Goal: Task Accomplishment & Management: Manage account settings

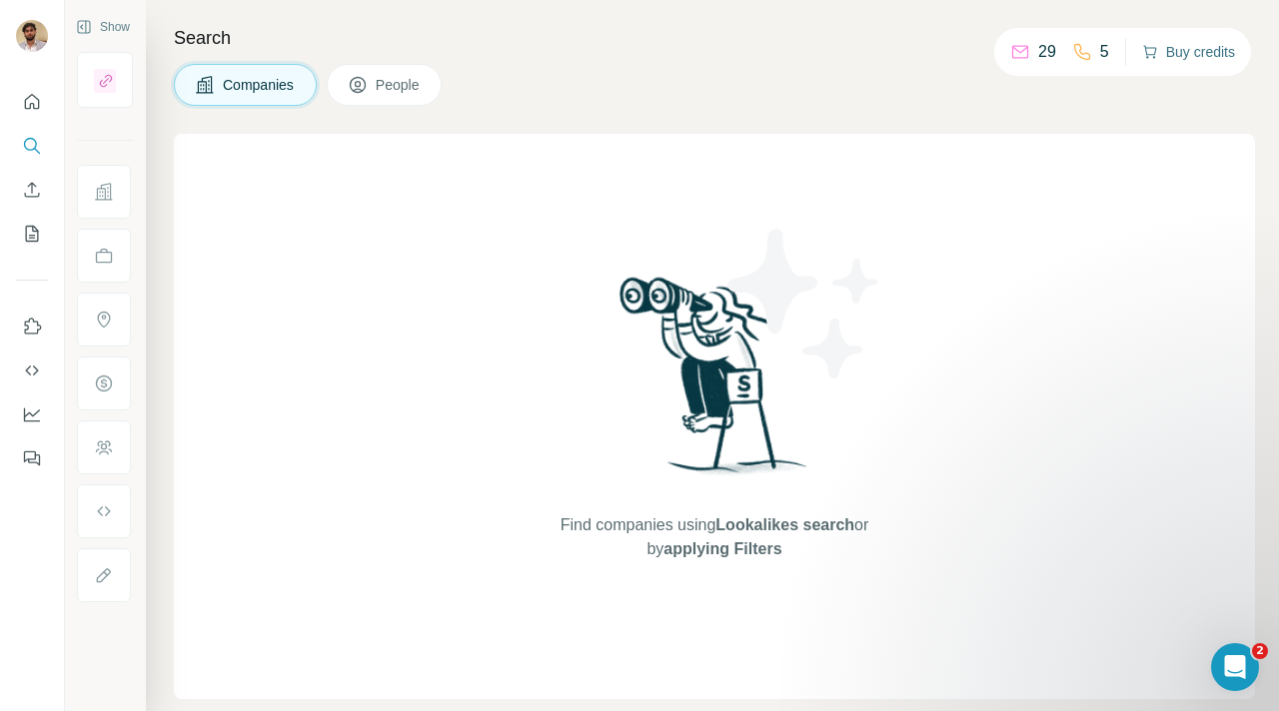
click at [1185, 46] on button "Buy credits" at bounding box center [1188, 52] width 93 height 28
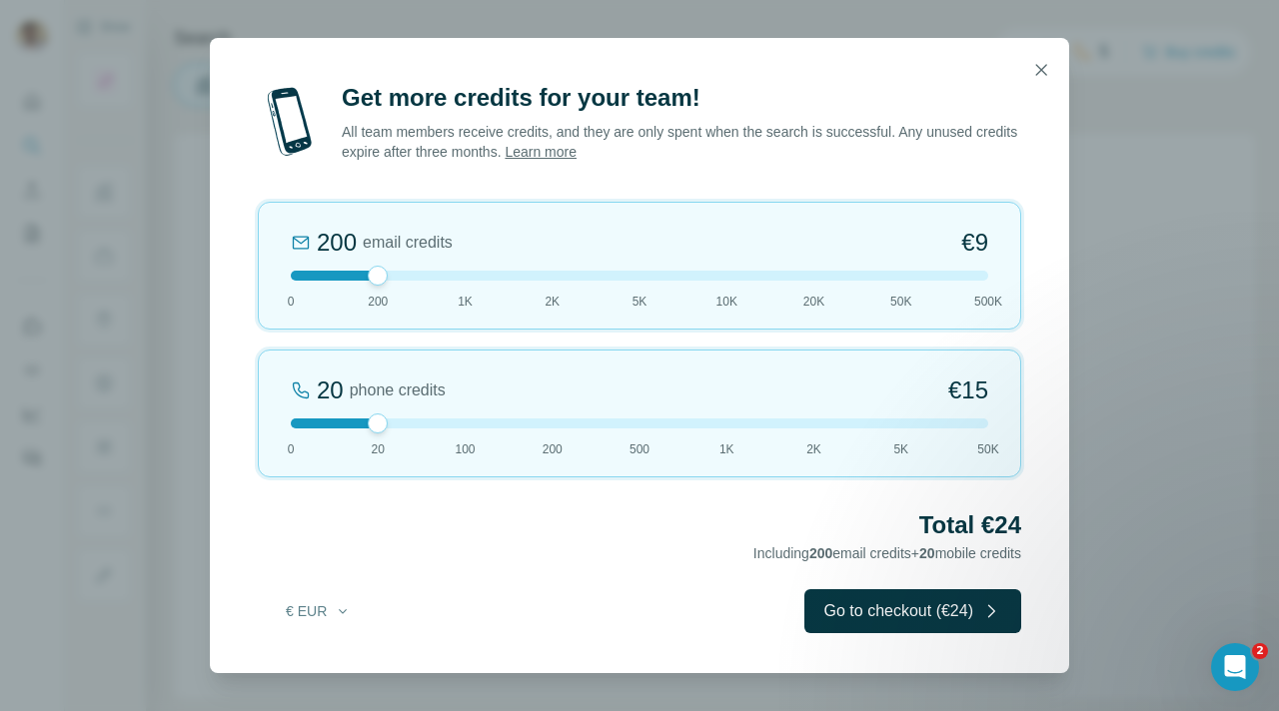
click at [1098, 156] on div "Get more credits for your team! All team members receive credits, and they are …" at bounding box center [639, 355] width 1279 height 711
click at [1052, 73] on button "button" at bounding box center [1041, 70] width 40 height 40
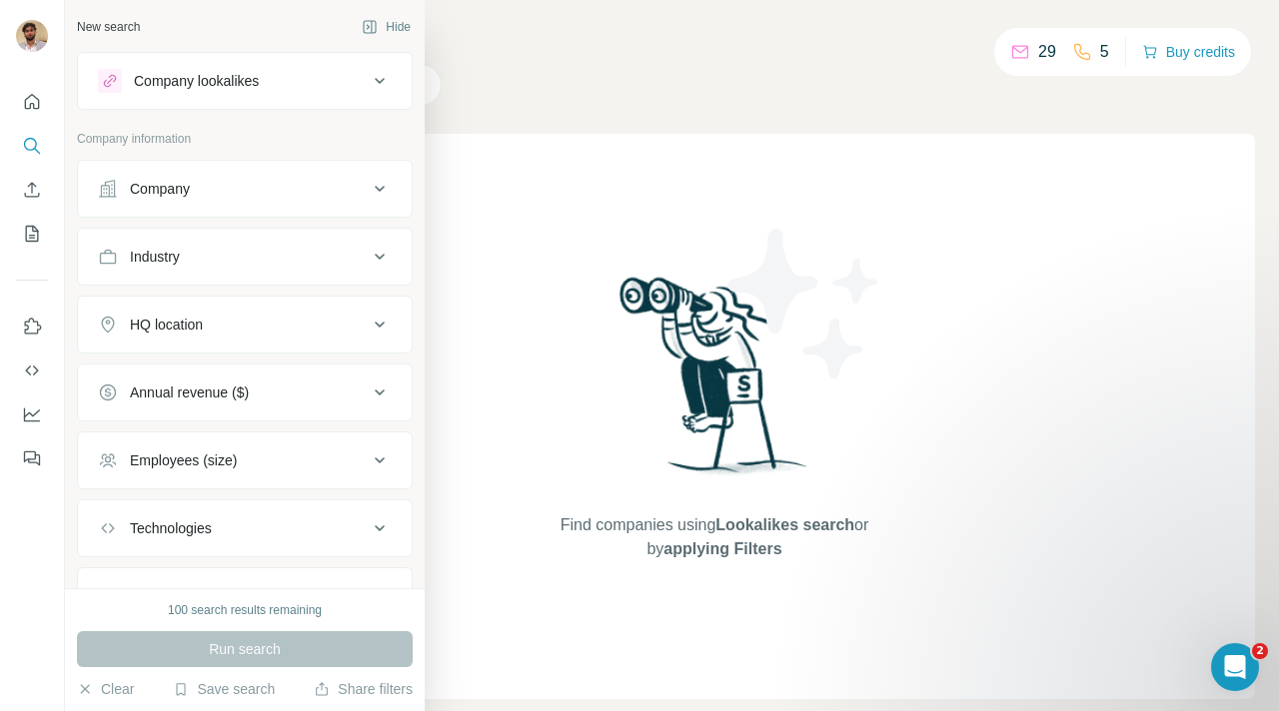
click at [370, 87] on icon at bounding box center [380, 81] width 24 height 24
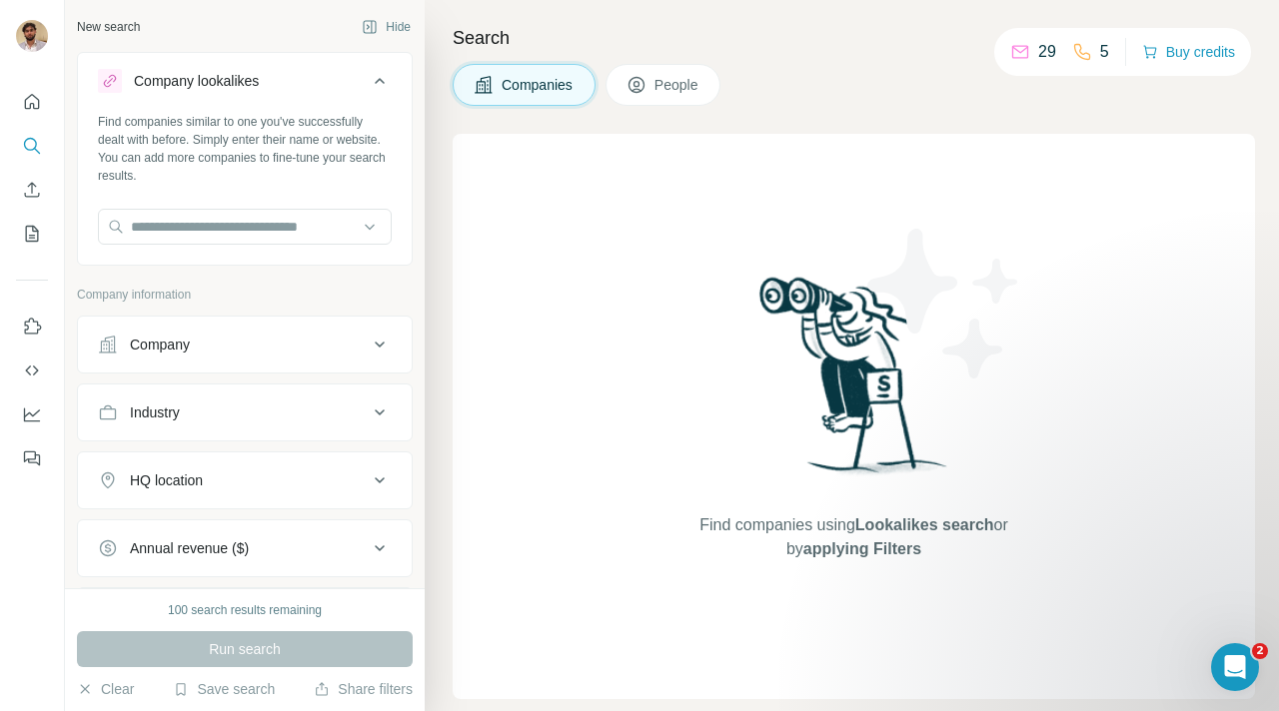
click at [370, 87] on icon at bounding box center [380, 81] width 24 height 24
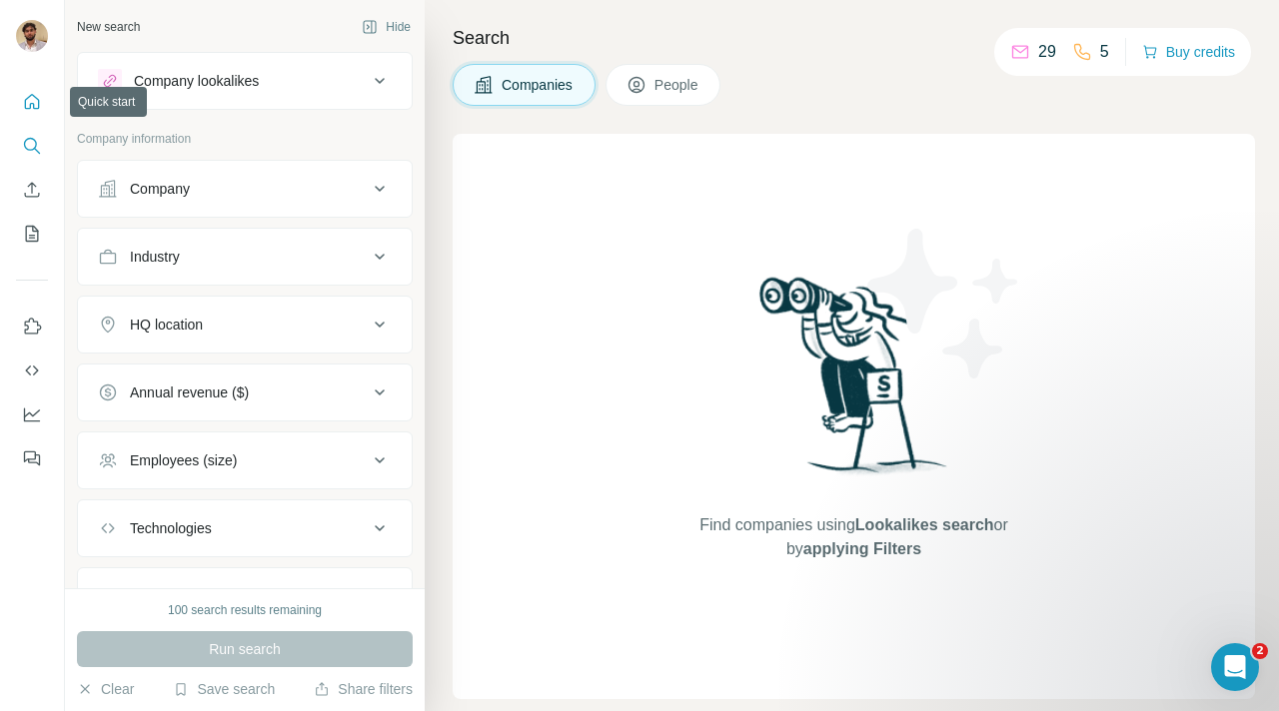
click at [27, 98] on icon "Quick start" at bounding box center [32, 101] width 15 height 15
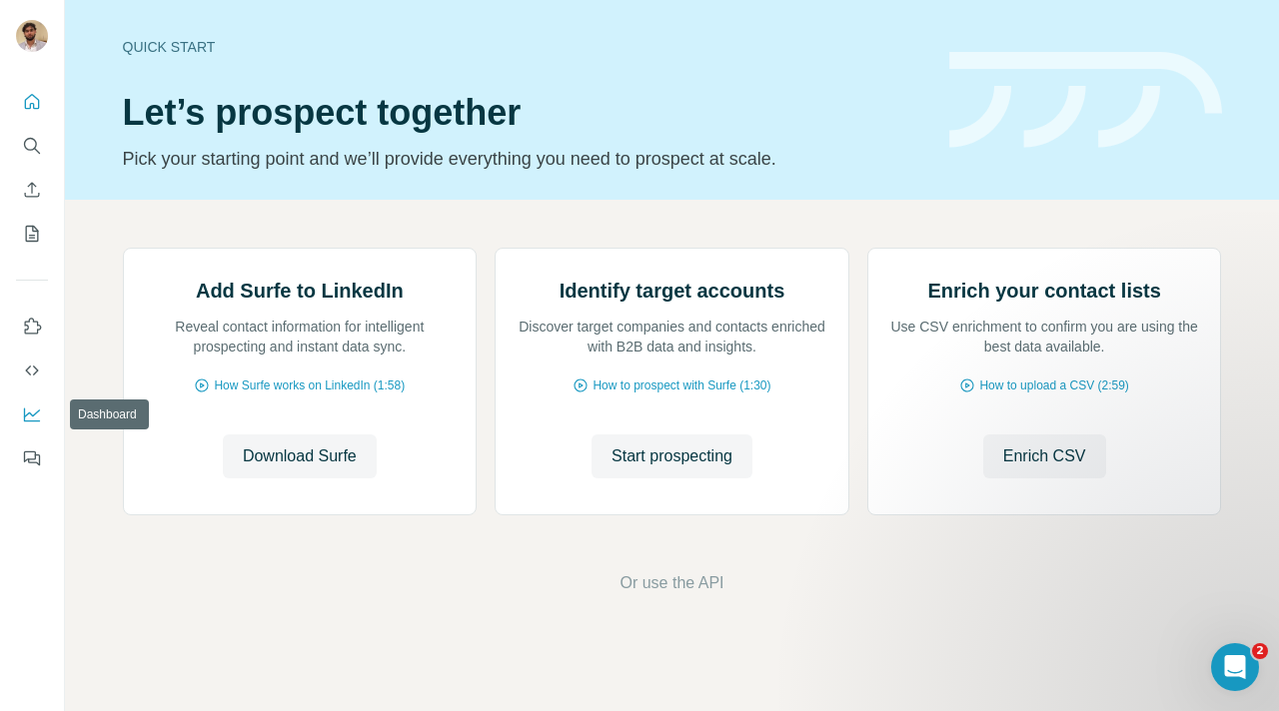
click at [31, 421] on icon "Dashboard" at bounding box center [32, 416] width 16 height 14
click at [33, 88] on button "Quick start" at bounding box center [32, 102] width 32 height 36
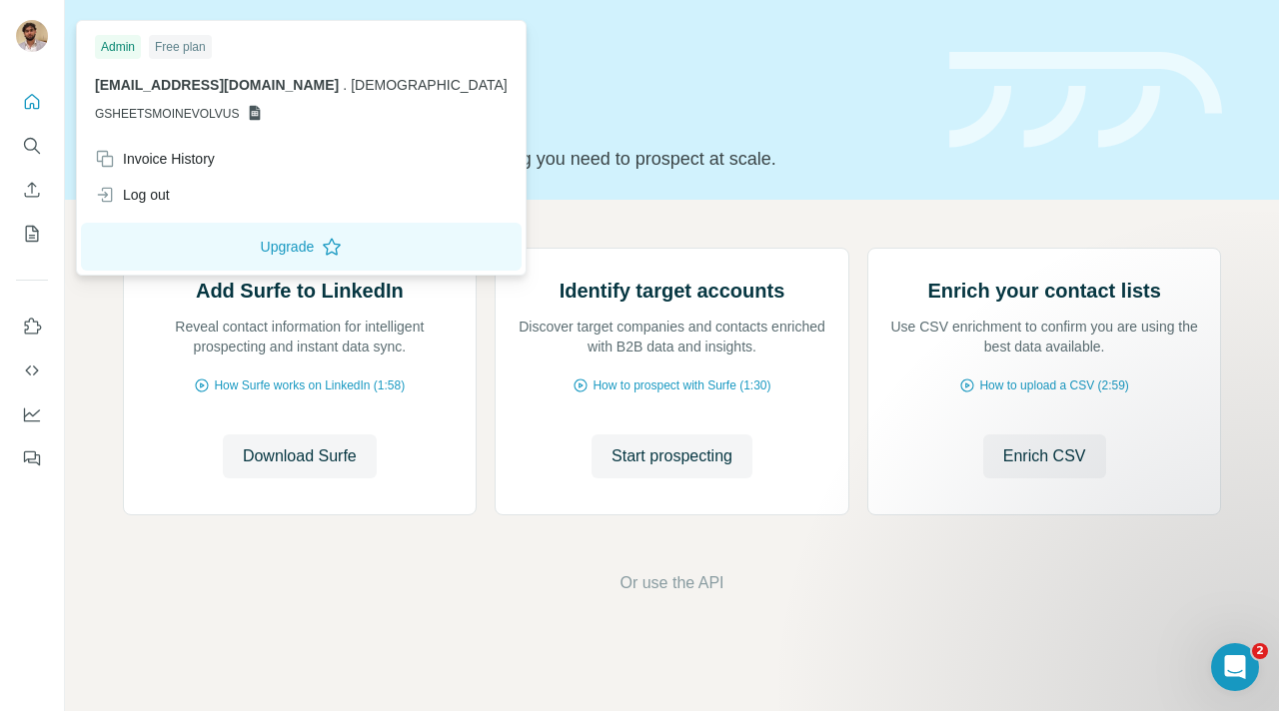
click at [24, 27] on img at bounding box center [32, 36] width 32 height 32
click at [34, 111] on icon "Quick start" at bounding box center [32, 102] width 20 height 20
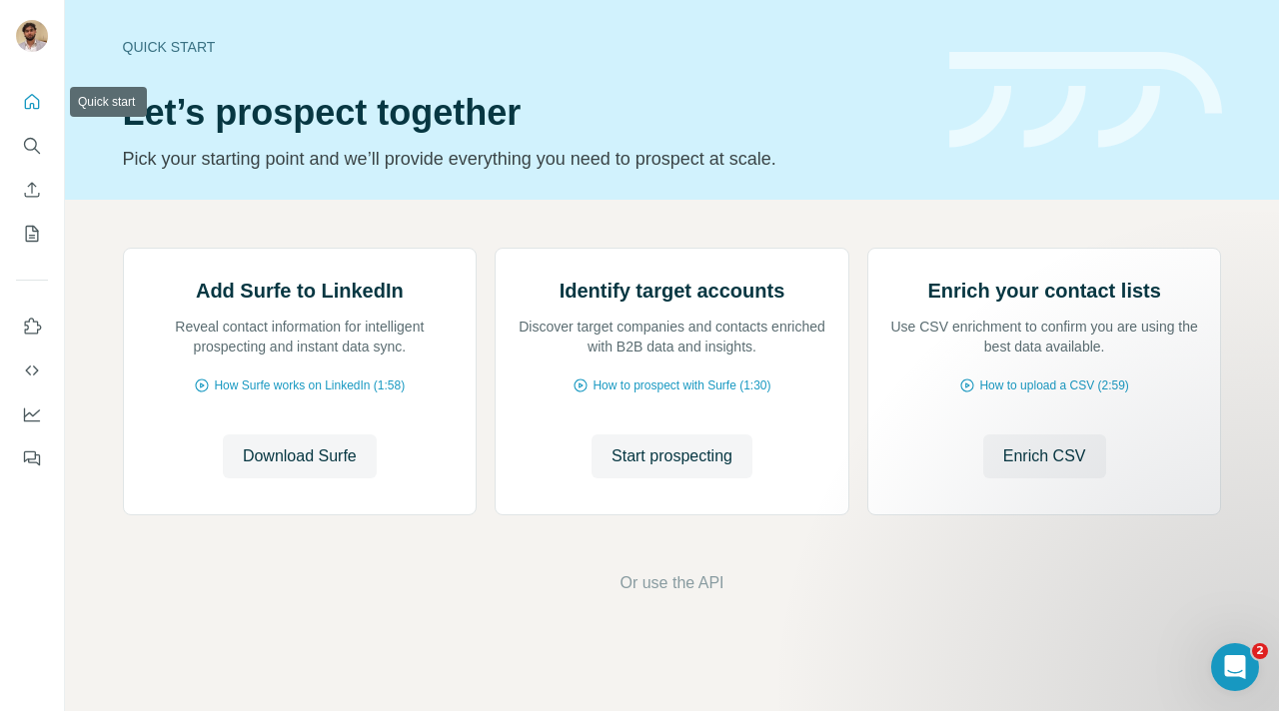
click at [37, 102] on icon "Quick start" at bounding box center [32, 102] width 20 height 20
click at [26, 142] on icon "Search" at bounding box center [32, 146] width 20 height 20
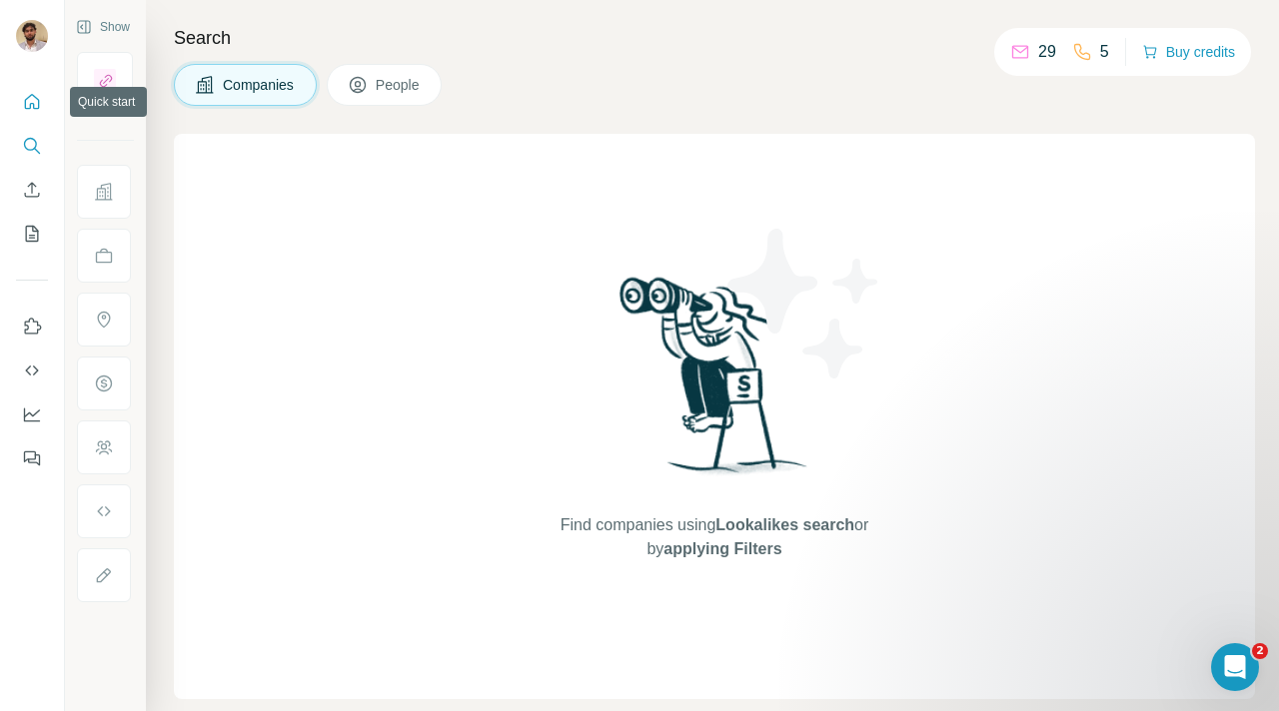
click at [27, 116] on button "Quick start" at bounding box center [32, 102] width 32 height 36
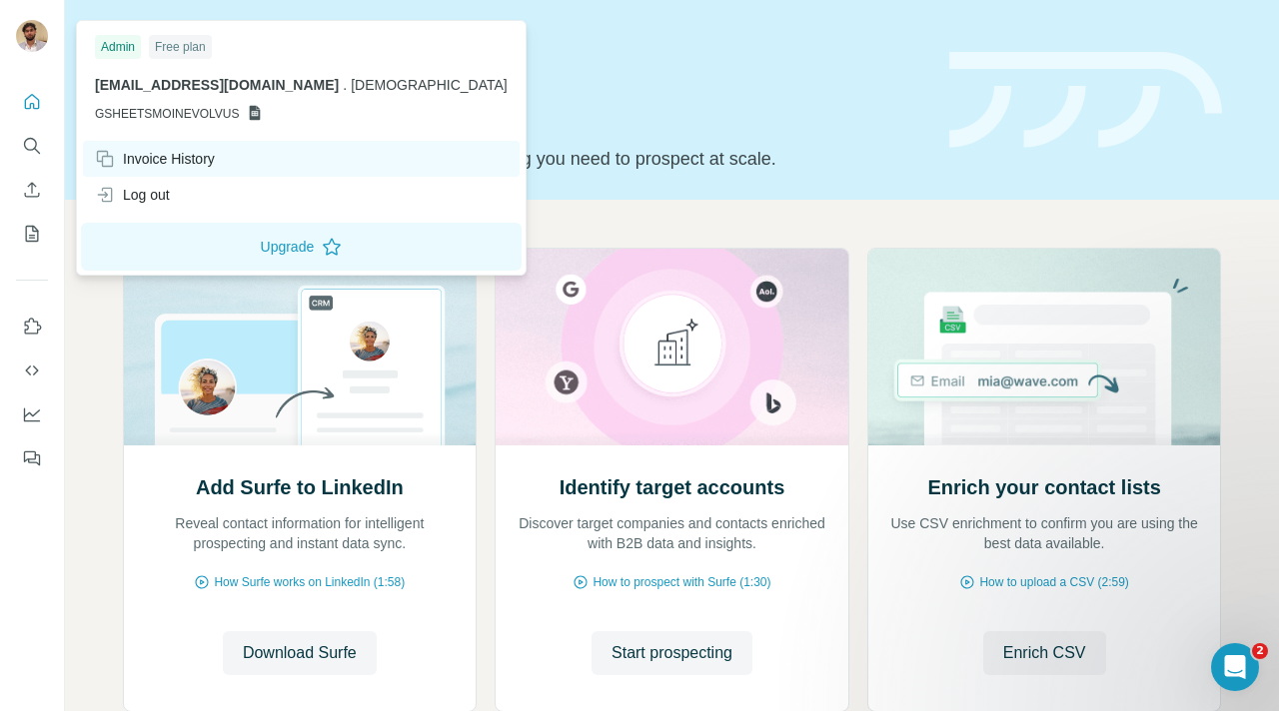
click at [165, 167] on div "Invoice History" at bounding box center [155, 159] width 120 height 20
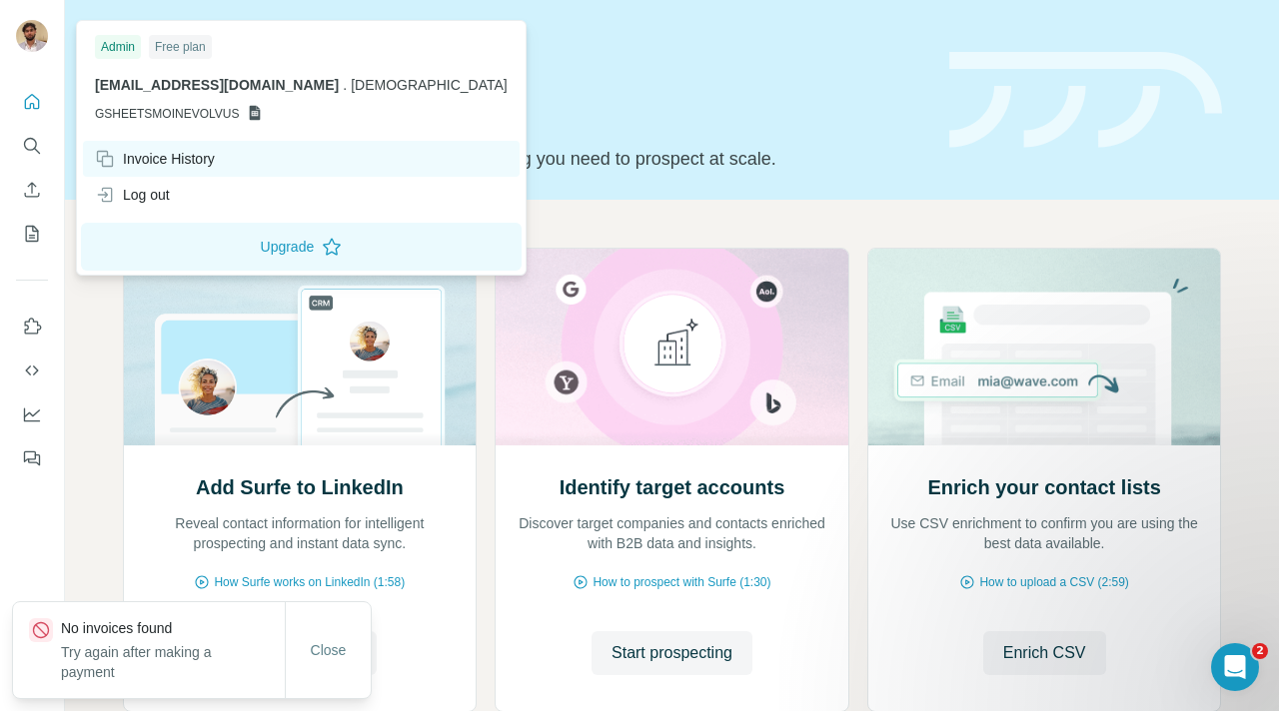
click at [165, 167] on div "Invoice History" at bounding box center [155, 159] width 120 height 20
click at [167, 147] on div "Invoice History" at bounding box center [301, 159] width 437 height 36
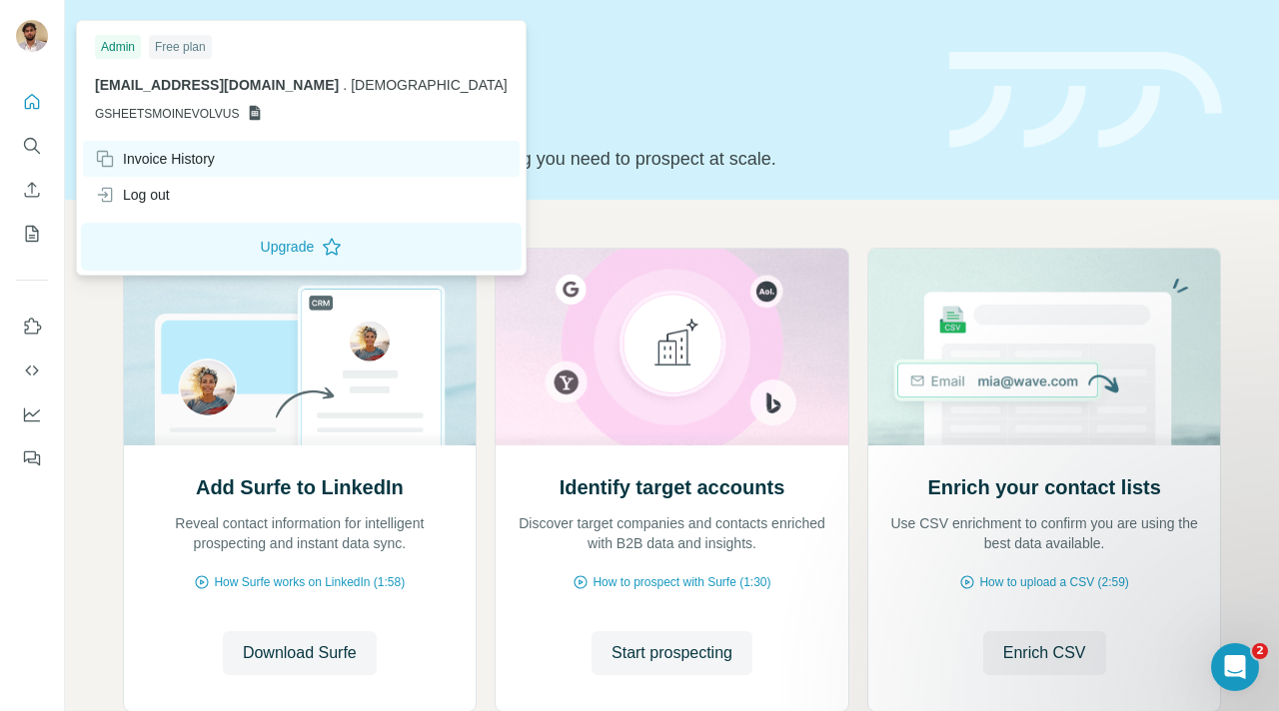
click at [182, 159] on div "Invoice History" at bounding box center [155, 159] width 120 height 20
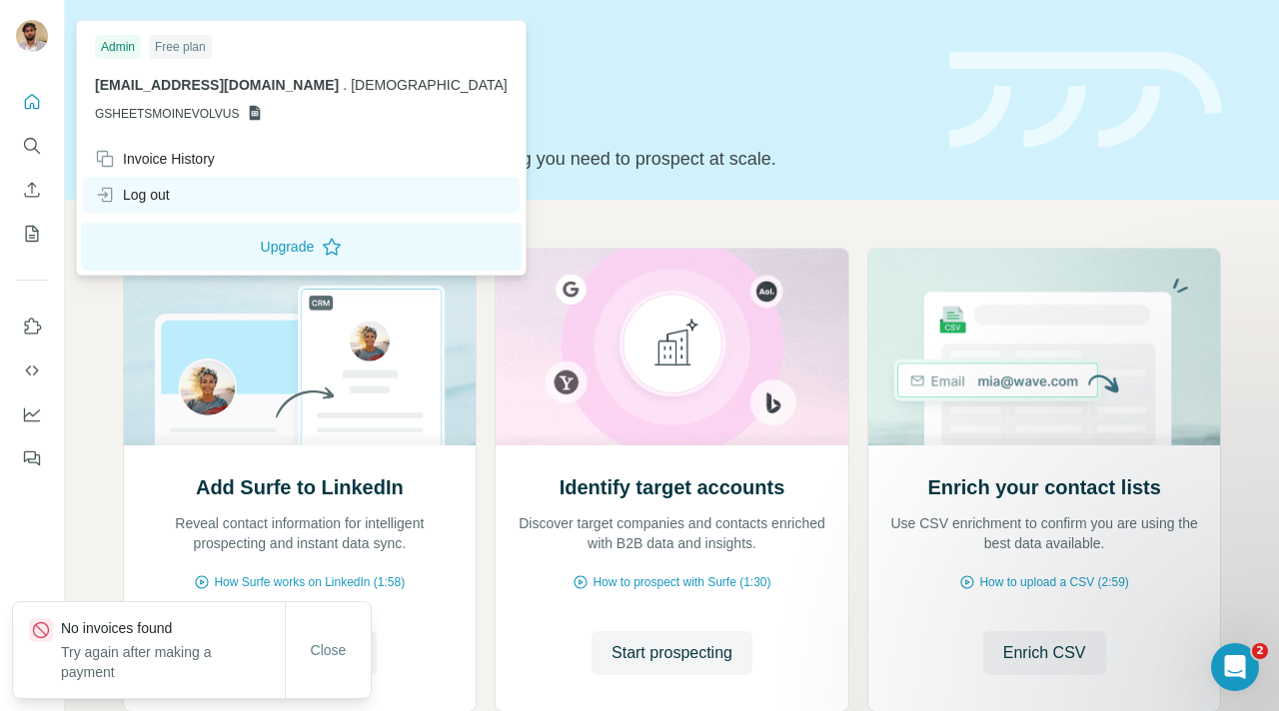
click at [149, 205] on div "Log out" at bounding box center [301, 195] width 437 height 36
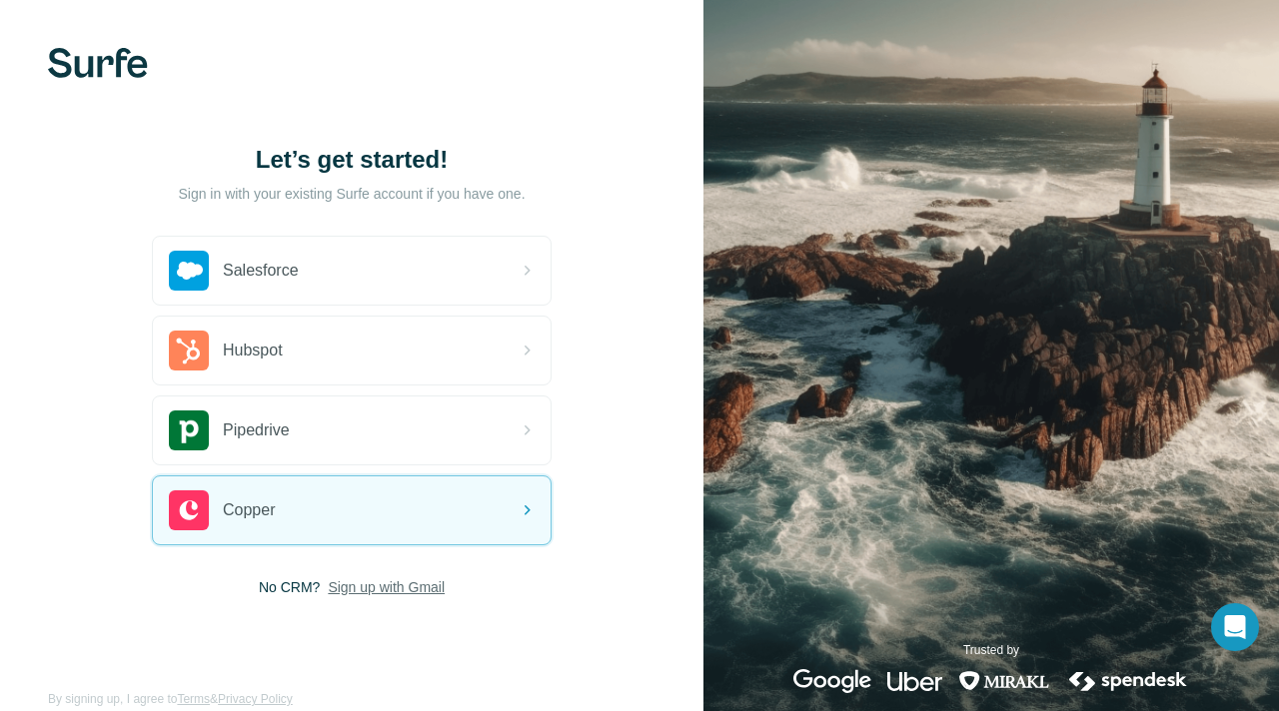
click at [392, 592] on span "Sign up with Gmail" at bounding box center [386, 587] width 117 height 20
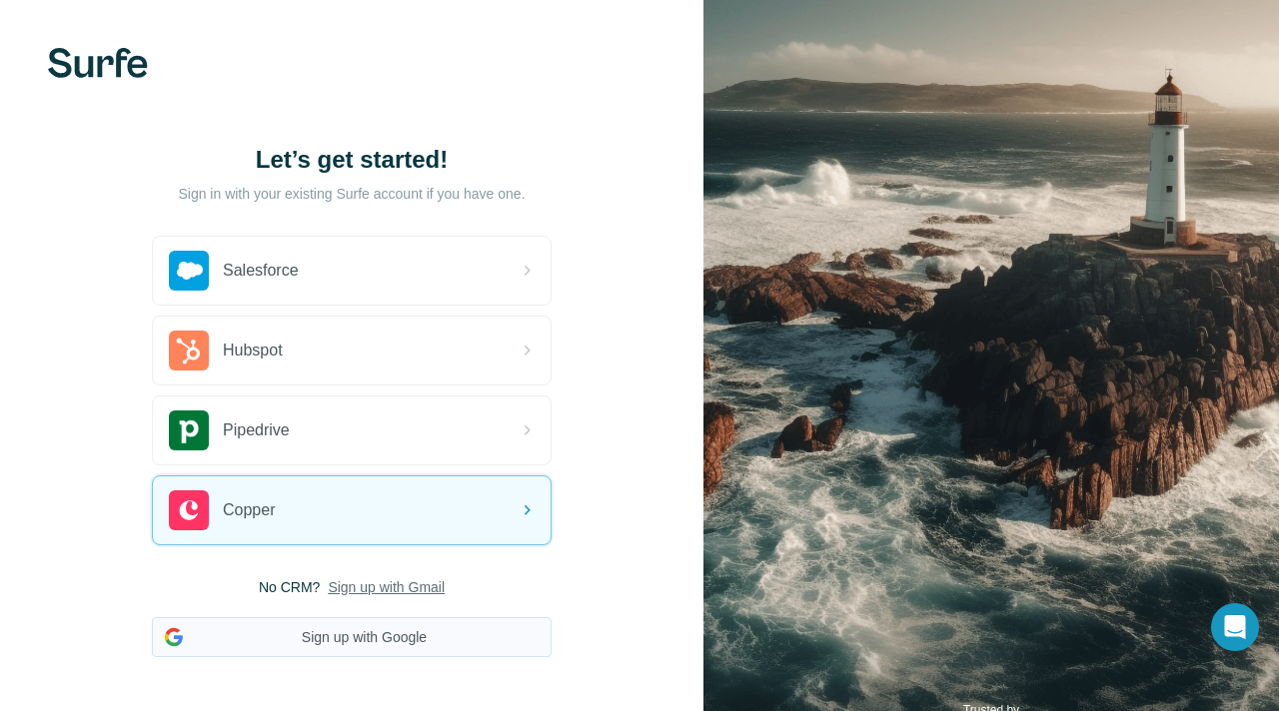
click at [380, 648] on button "Sign up with Google" at bounding box center [352, 637] width 400 height 40
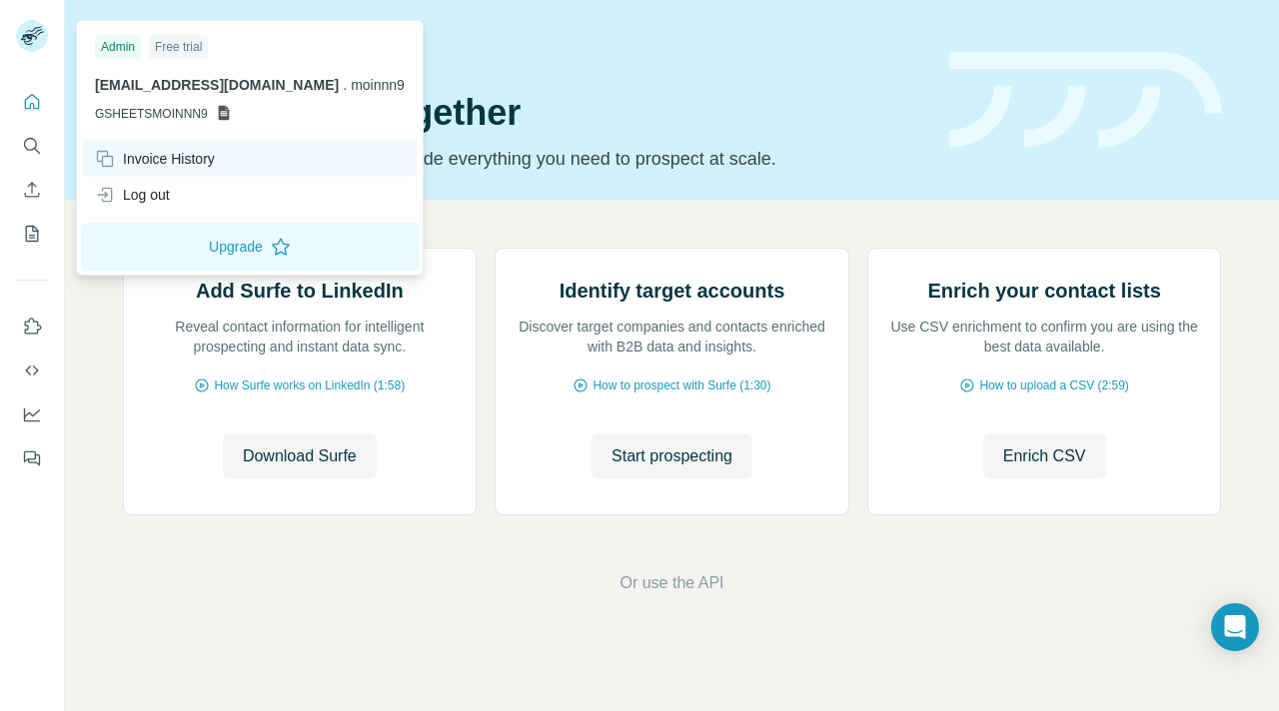
click at [171, 157] on div "Invoice History" at bounding box center [155, 159] width 120 height 20
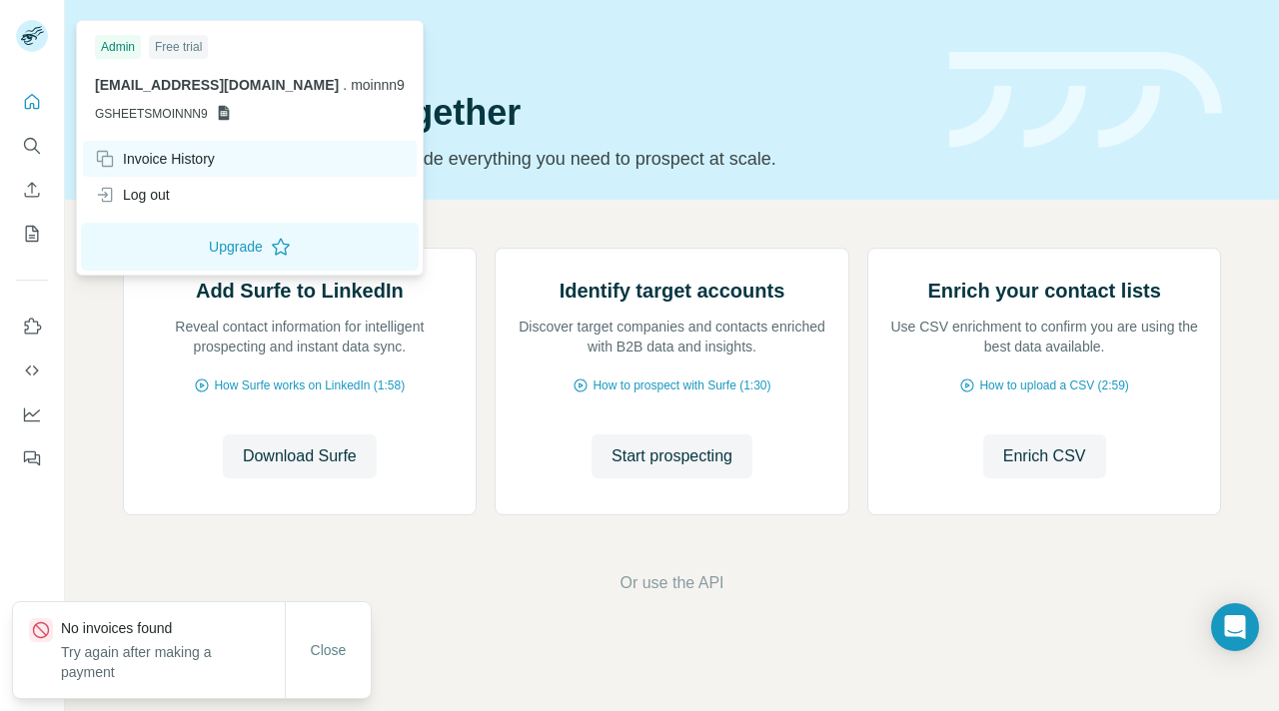
click at [171, 157] on div "Invoice History" at bounding box center [155, 159] width 120 height 20
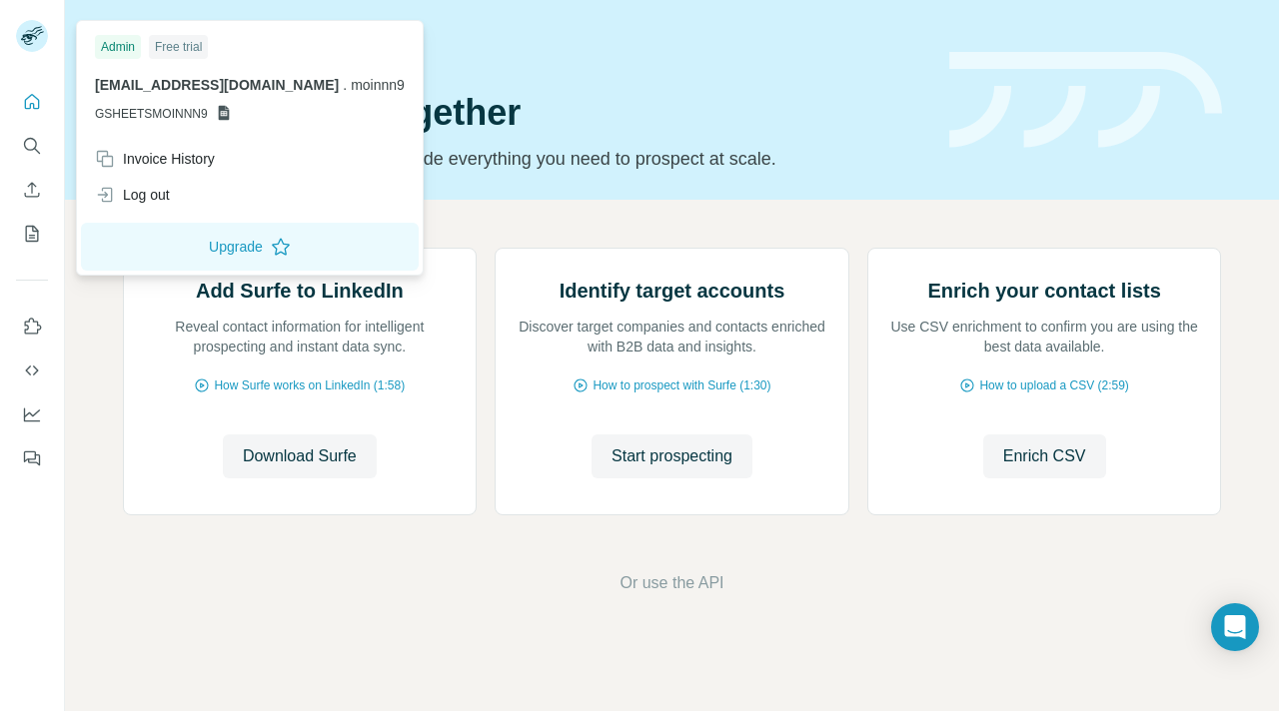
click at [35, 46] on rect at bounding box center [32, 36] width 32 height 32
click at [30, 233] on icon "My lists" at bounding box center [32, 234] width 20 height 20
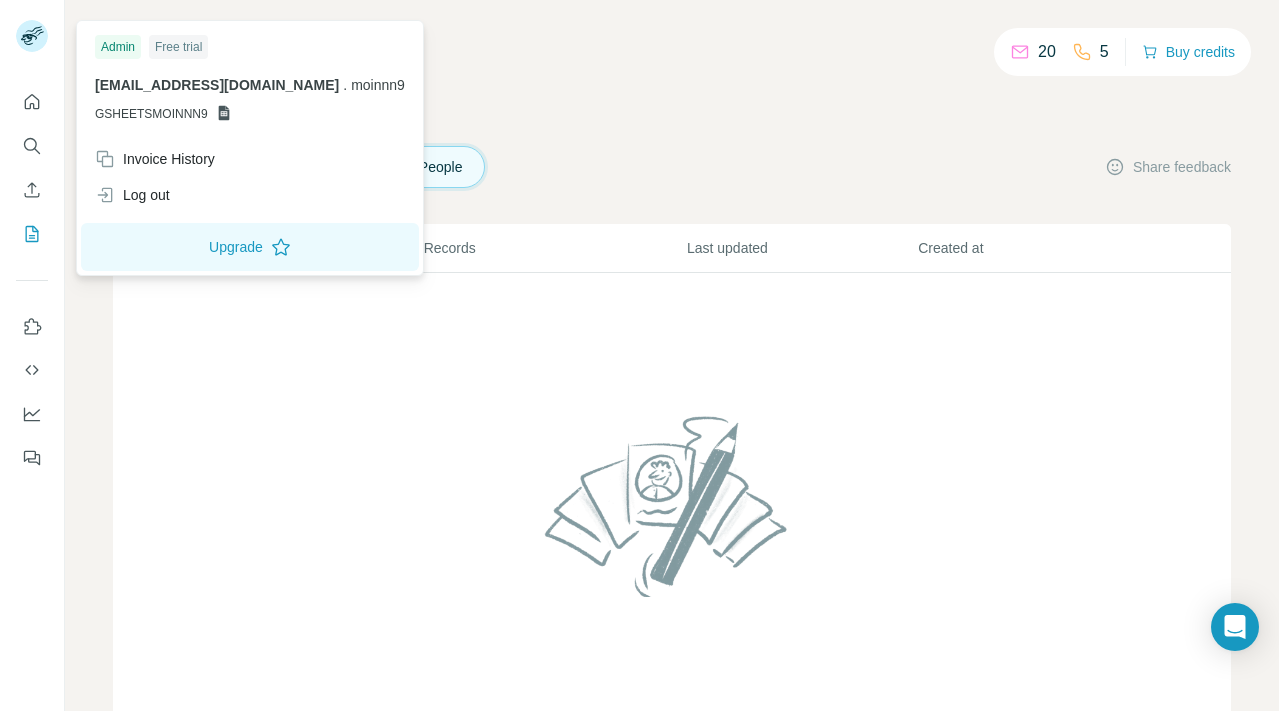
click at [20, 38] on rect at bounding box center [32, 36] width 32 height 32
click at [168, 207] on div "Log out" at bounding box center [250, 195] width 334 height 36
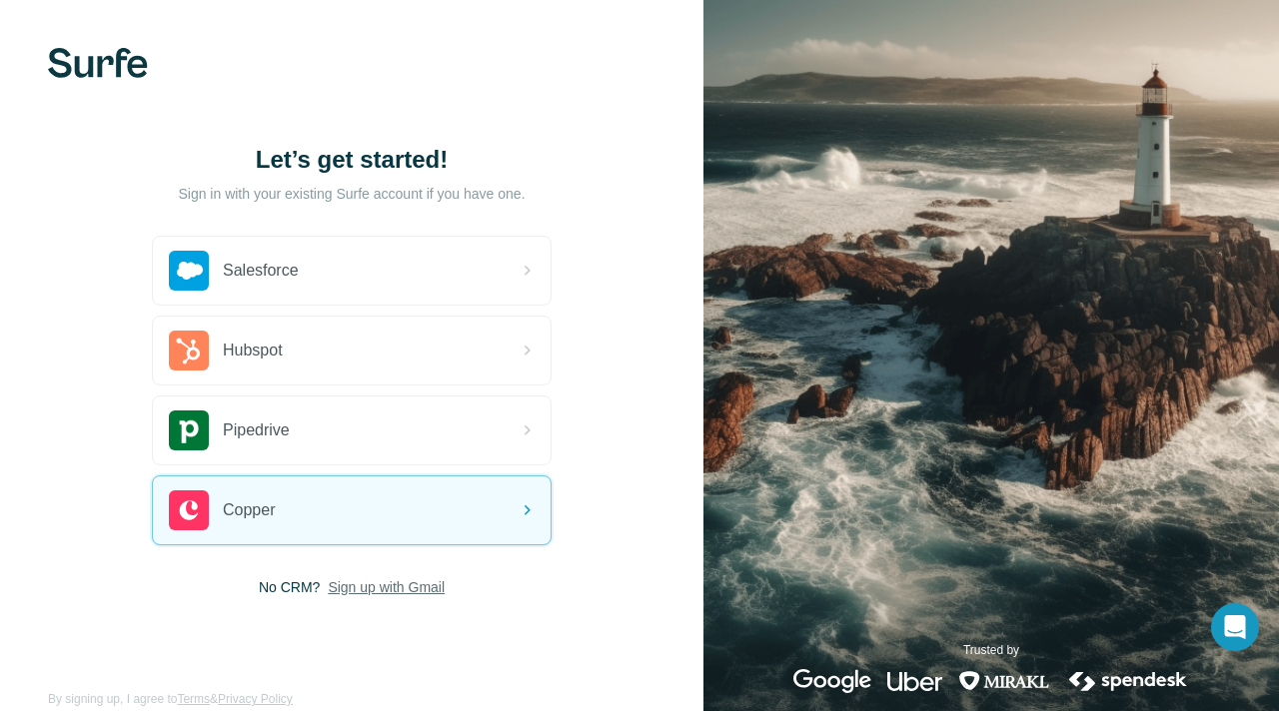
click at [383, 590] on span "Sign up with Gmail" at bounding box center [386, 587] width 117 height 20
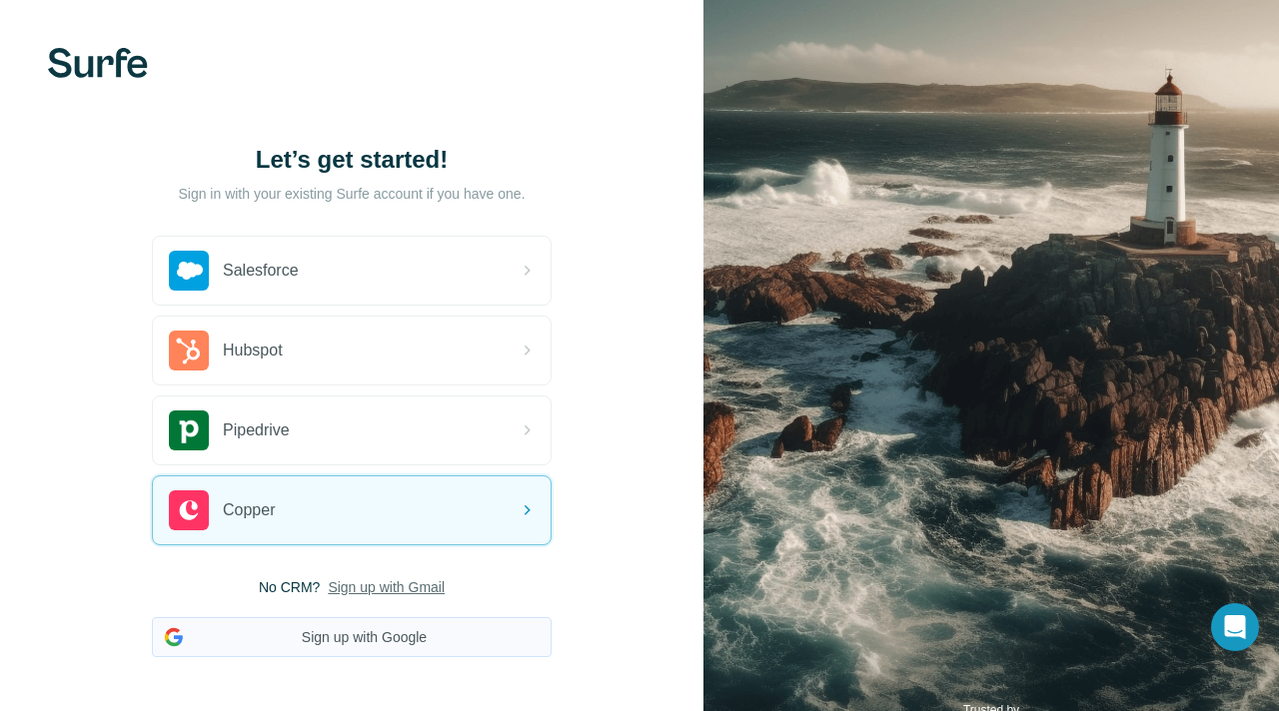
click at [349, 631] on button "Sign up with Google" at bounding box center [352, 637] width 400 height 40
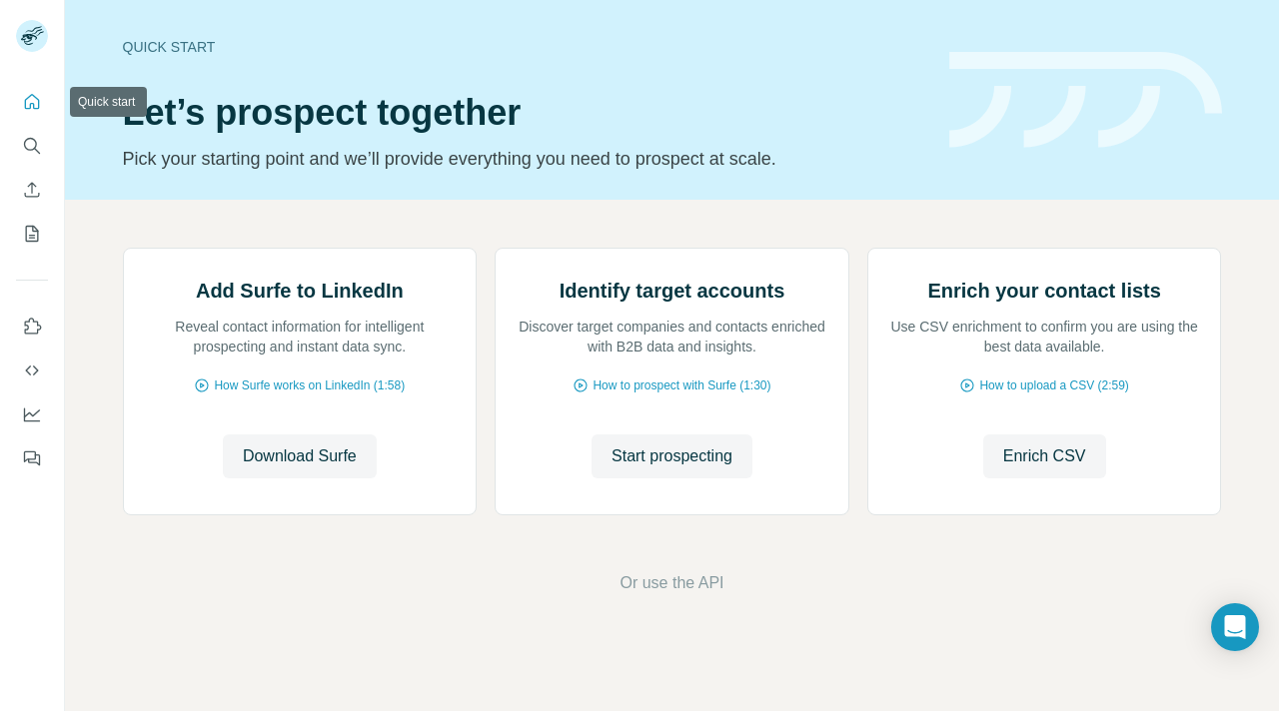
click at [33, 96] on icon "Quick start" at bounding box center [32, 102] width 20 height 20
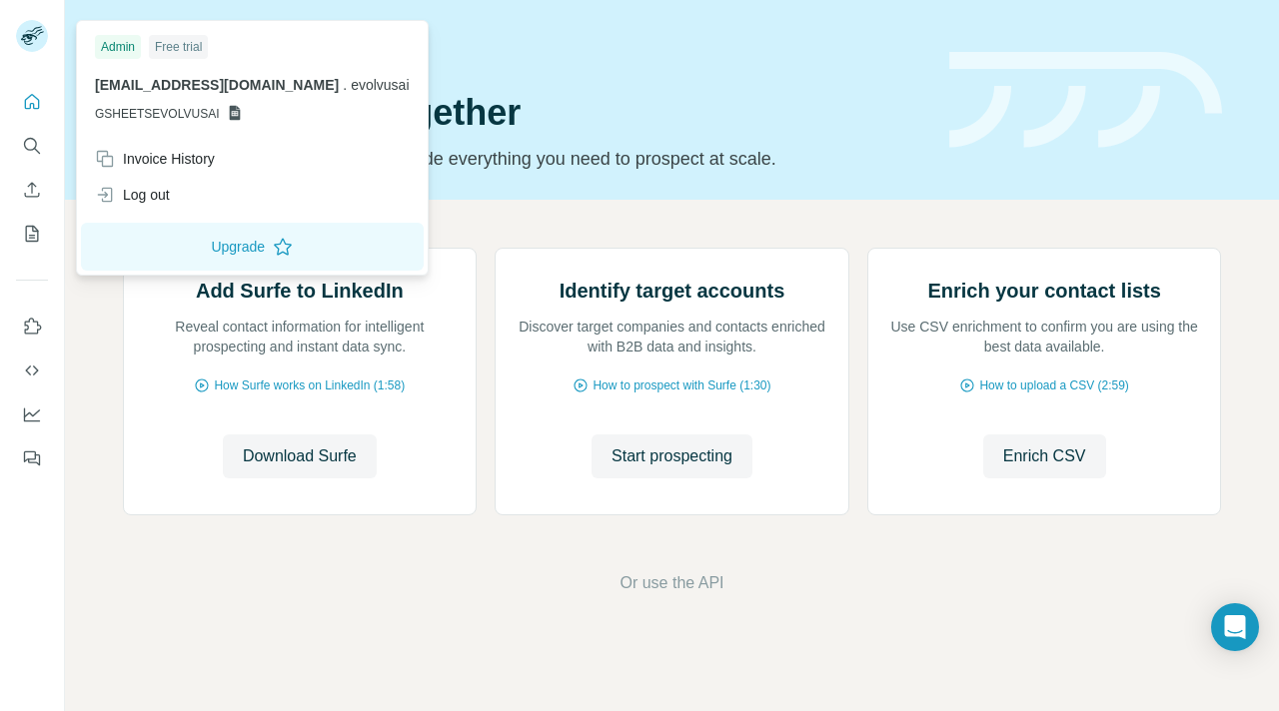
click at [39, 37] on rect at bounding box center [32, 36] width 32 height 32
click at [26, 229] on icon "My lists" at bounding box center [32, 234] width 13 height 16
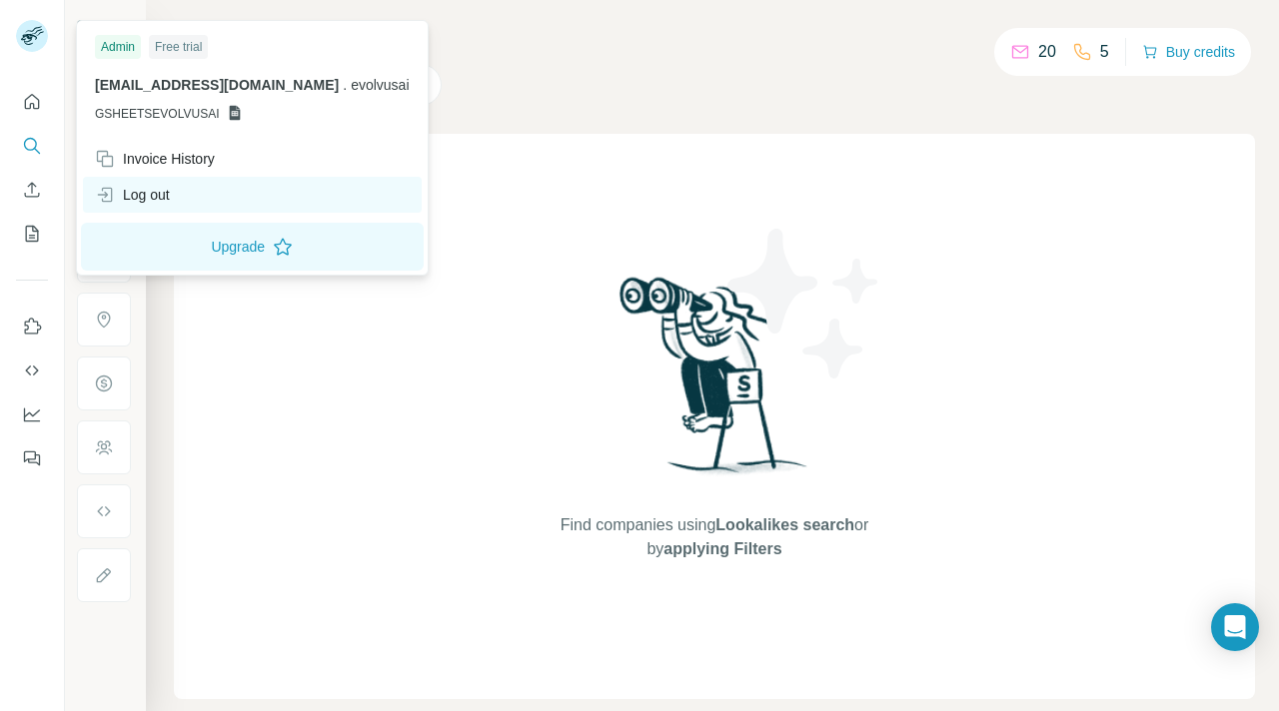
click at [147, 189] on div "Log out" at bounding box center [132, 195] width 75 height 20
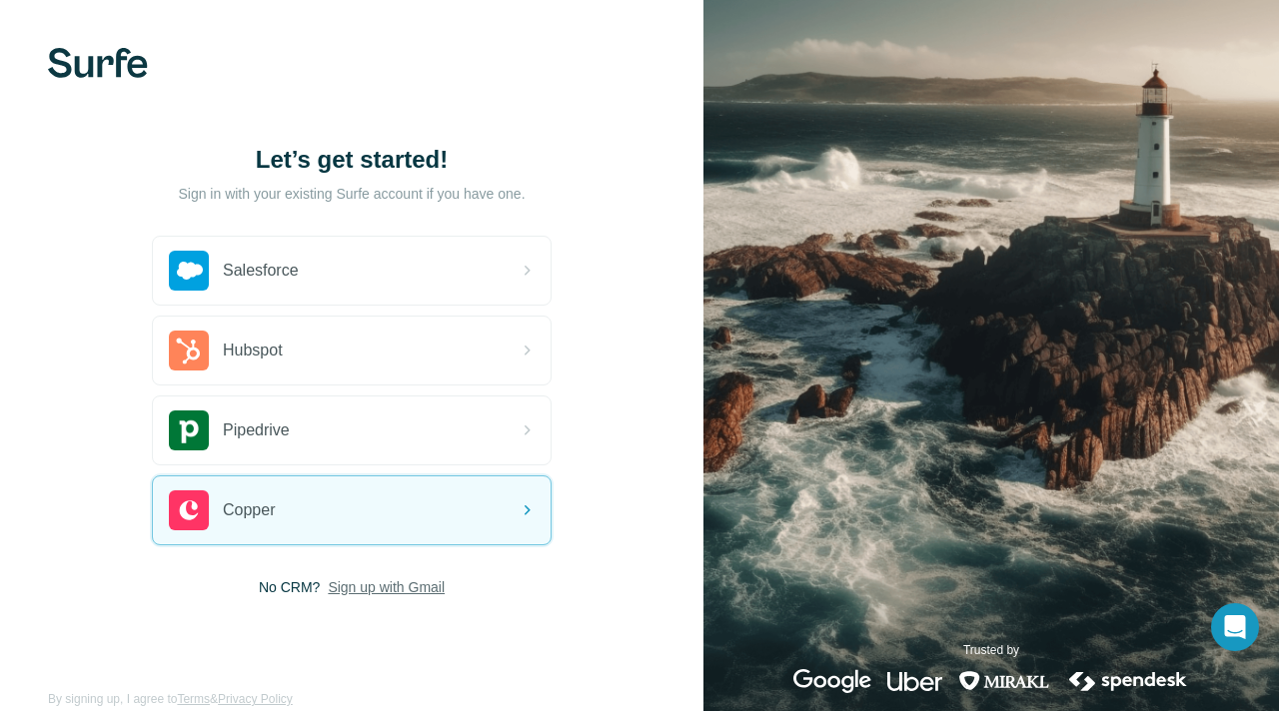
click at [385, 582] on span "Sign up with Gmail" at bounding box center [386, 587] width 117 height 20
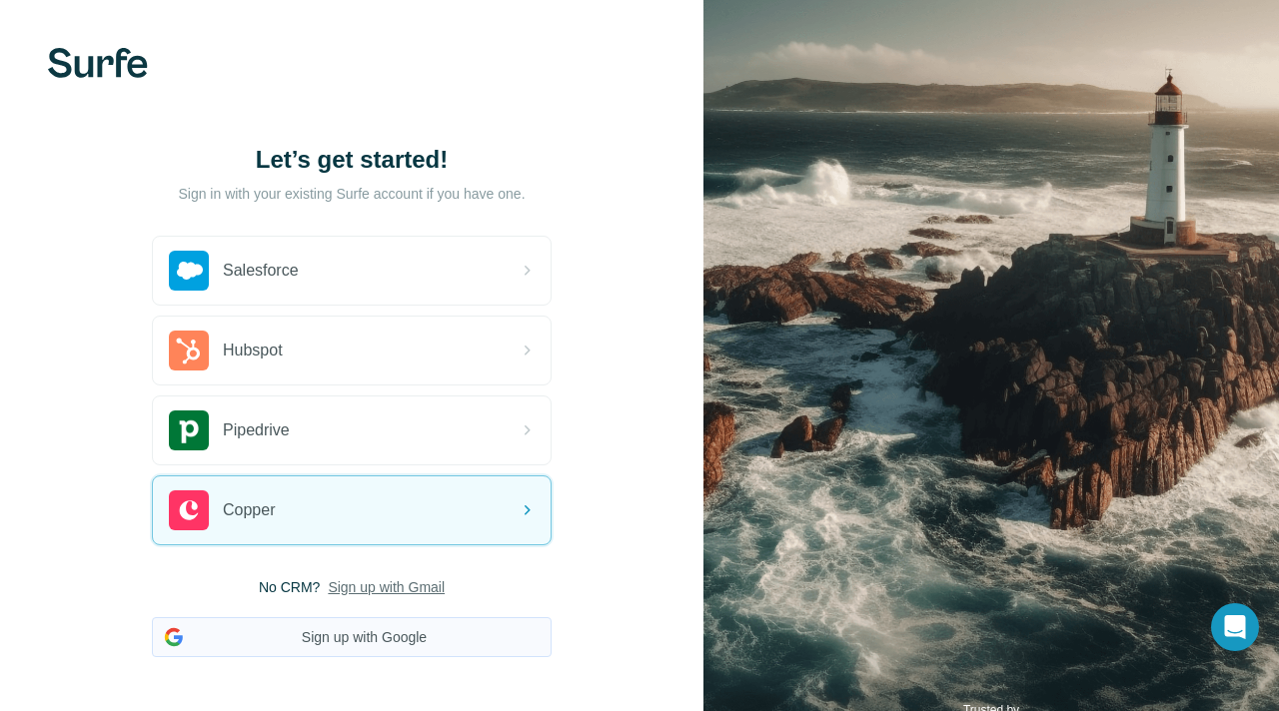
click at [331, 649] on button "Sign up with Google" at bounding box center [352, 637] width 400 height 40
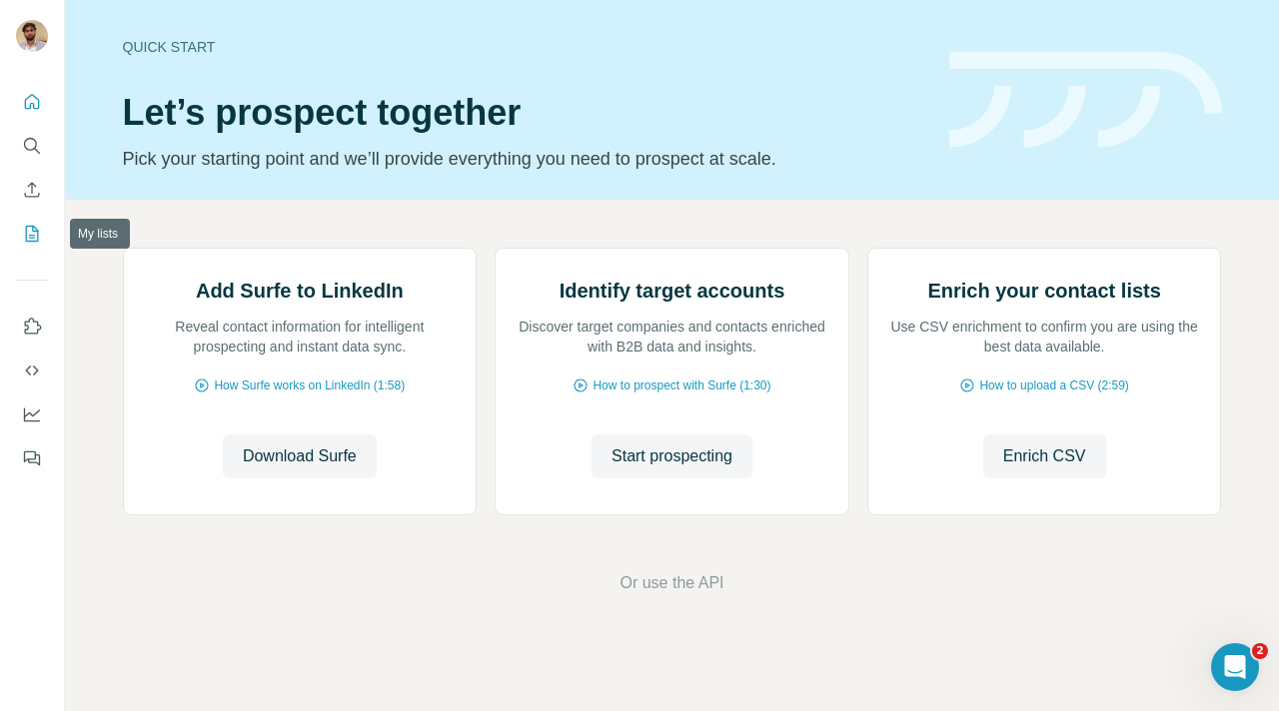
click at [31, 244] on button "My lists" at bounding box center [32, 234] width 32 height 36
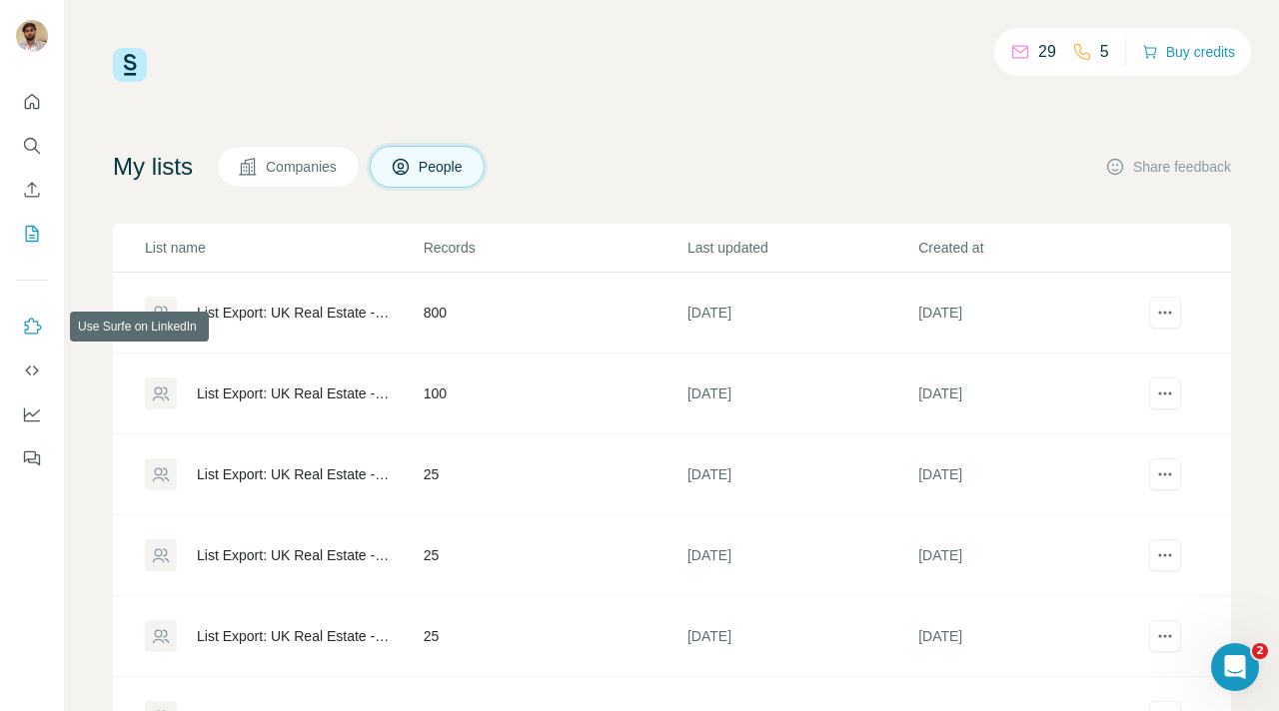
click at [30, 334] on icon "Use Surfe on LinkedIn" at bounding box center [33, 326] width 17 height 16
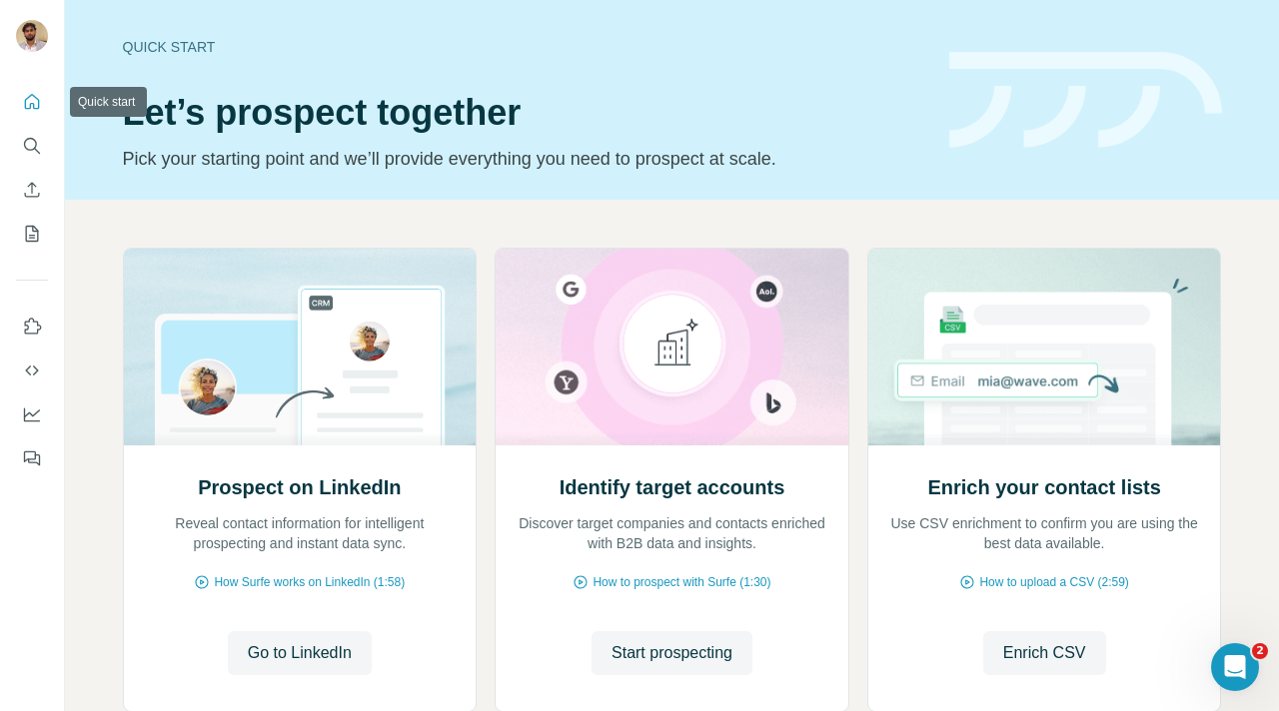
click at [36, 101] on icon "Quick start" at bounding box center [32, 102] width 20 height 20
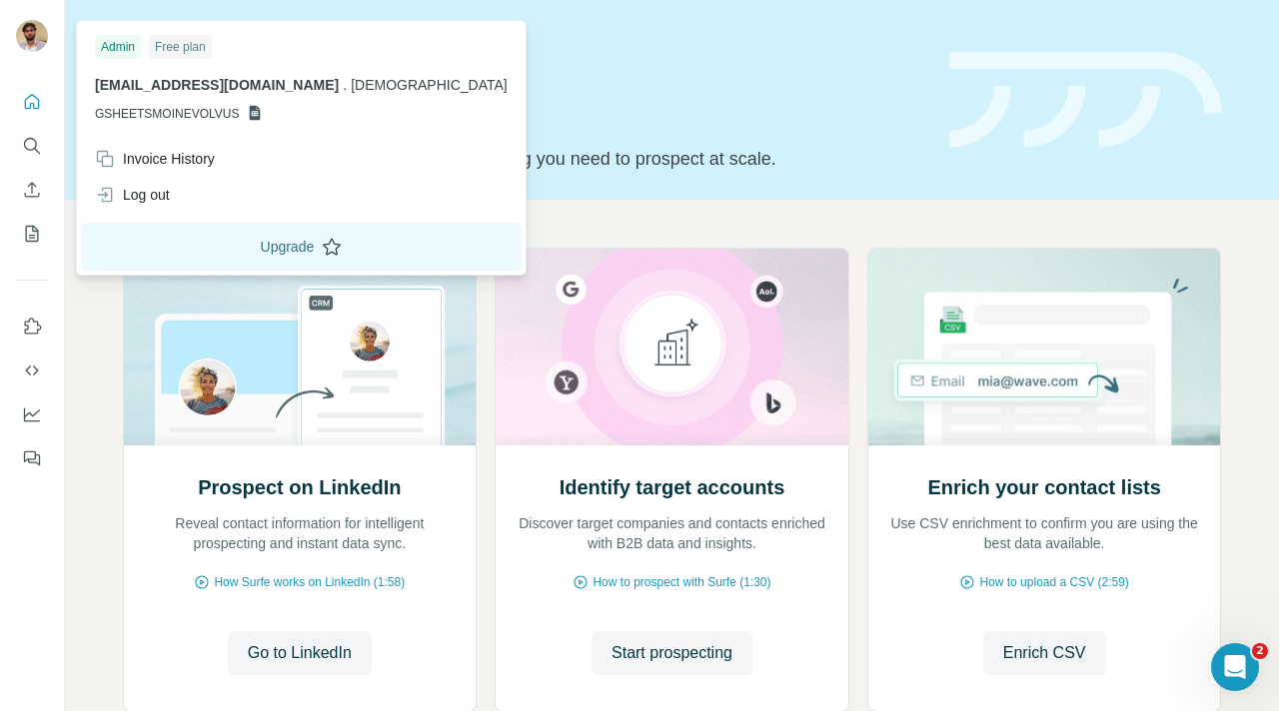
click at [183, 239] on button "Upgrade" at bounding box center [301, 247] width 441 height 48
click at [206, 242] on button "Upgrade" at bounding box center [301, 247] width 441 height 48
